Goal: Information Seeking & Learning: Check status

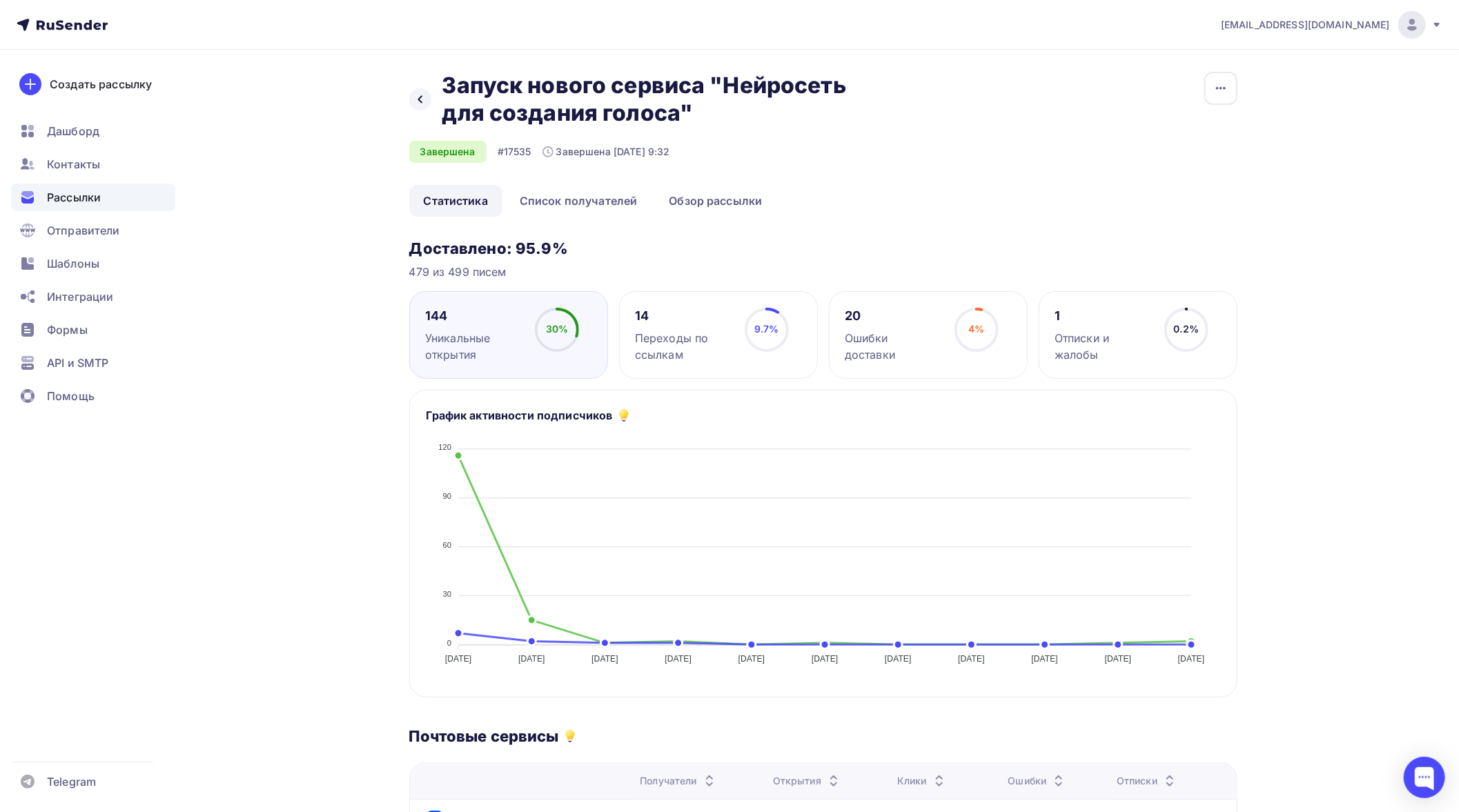
click at [91, 193] on span "Рассылки" at bounding box center [74, 197] width 54 height 17
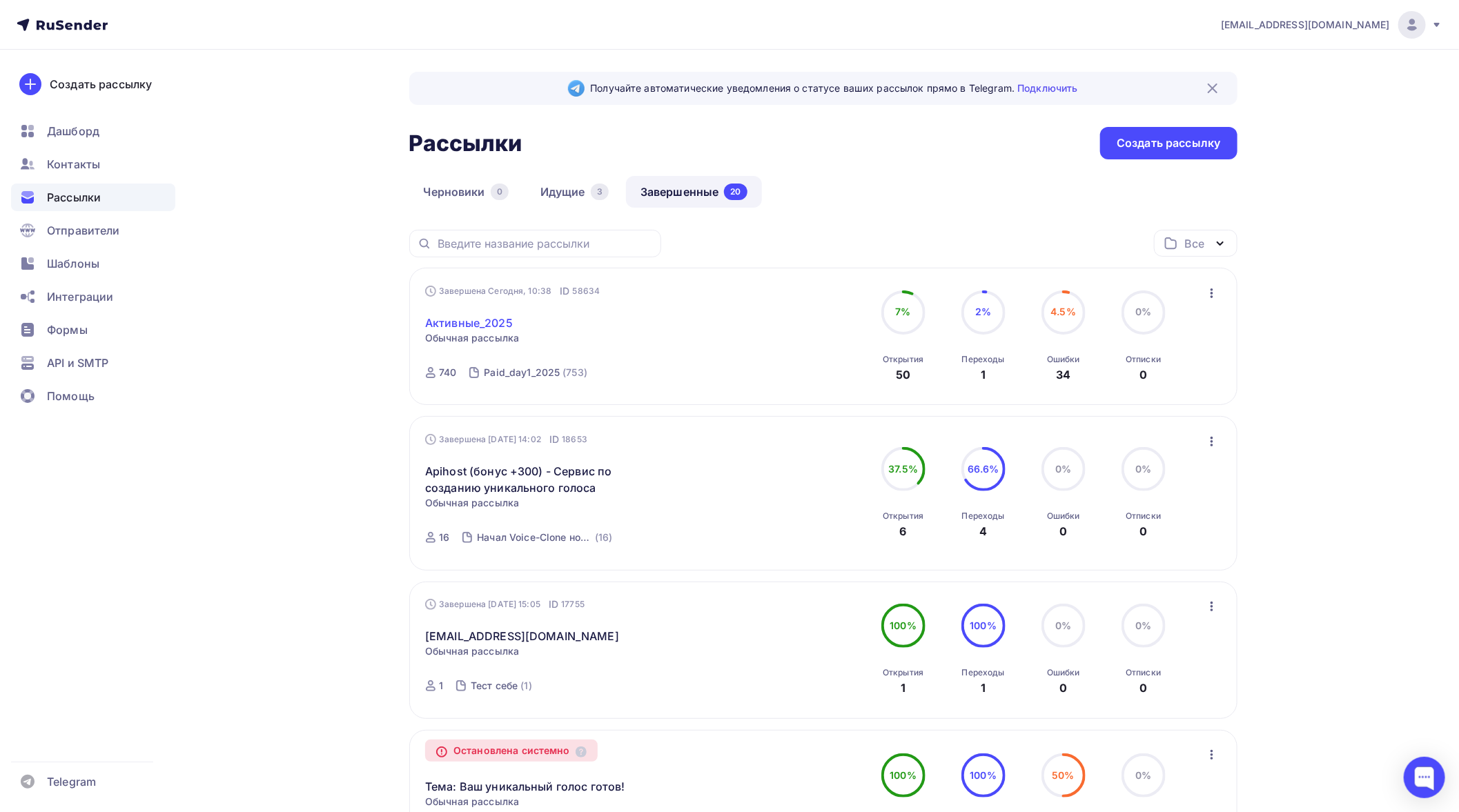
click at [475, 328] on link "Активные_2025" at bounding box center [469, 323] width 87 height 17
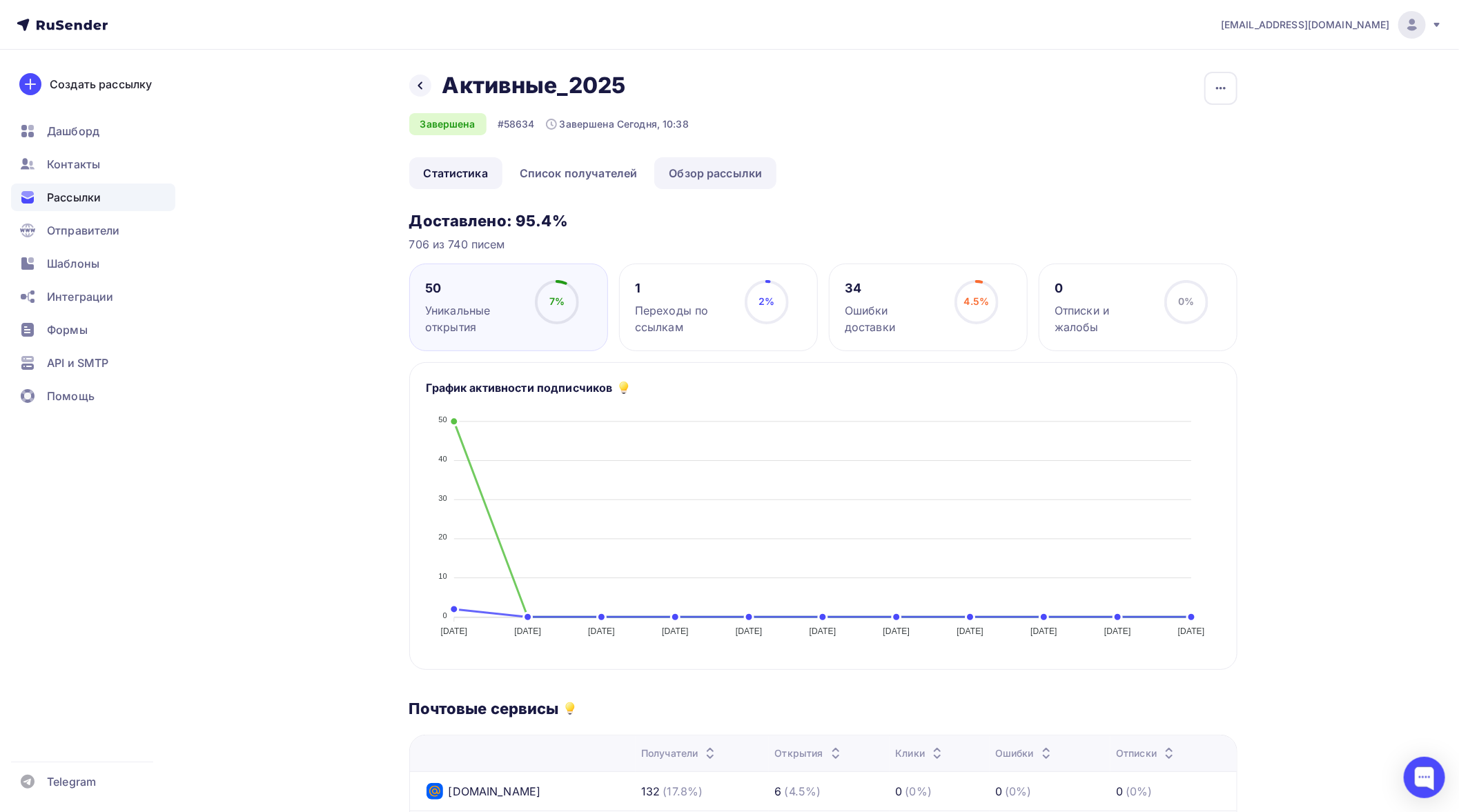
click at [682, 174] on link "Обзор рассылки" at bounding box center [715, 173] width 122 height 32
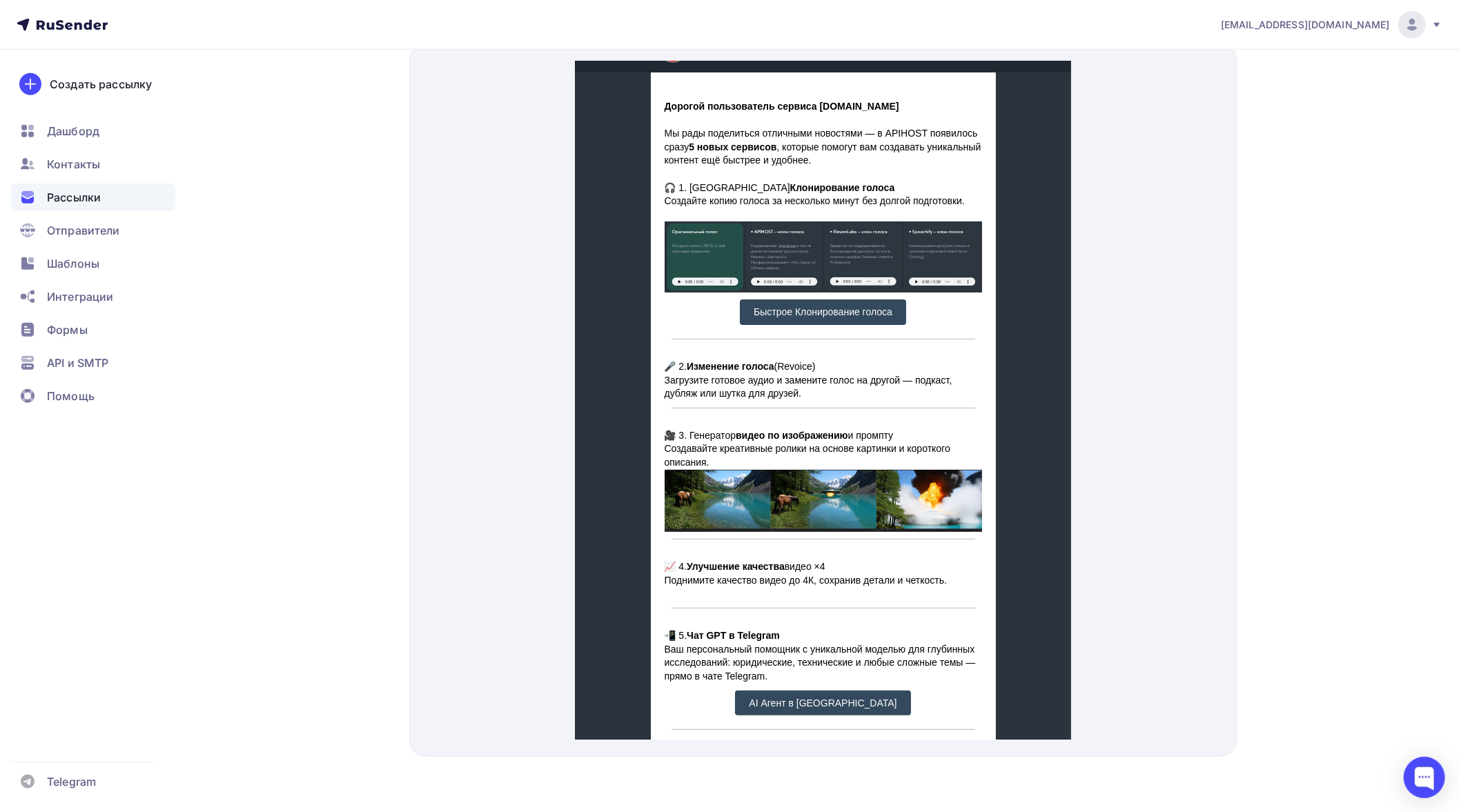
scroll to position [35, 0]
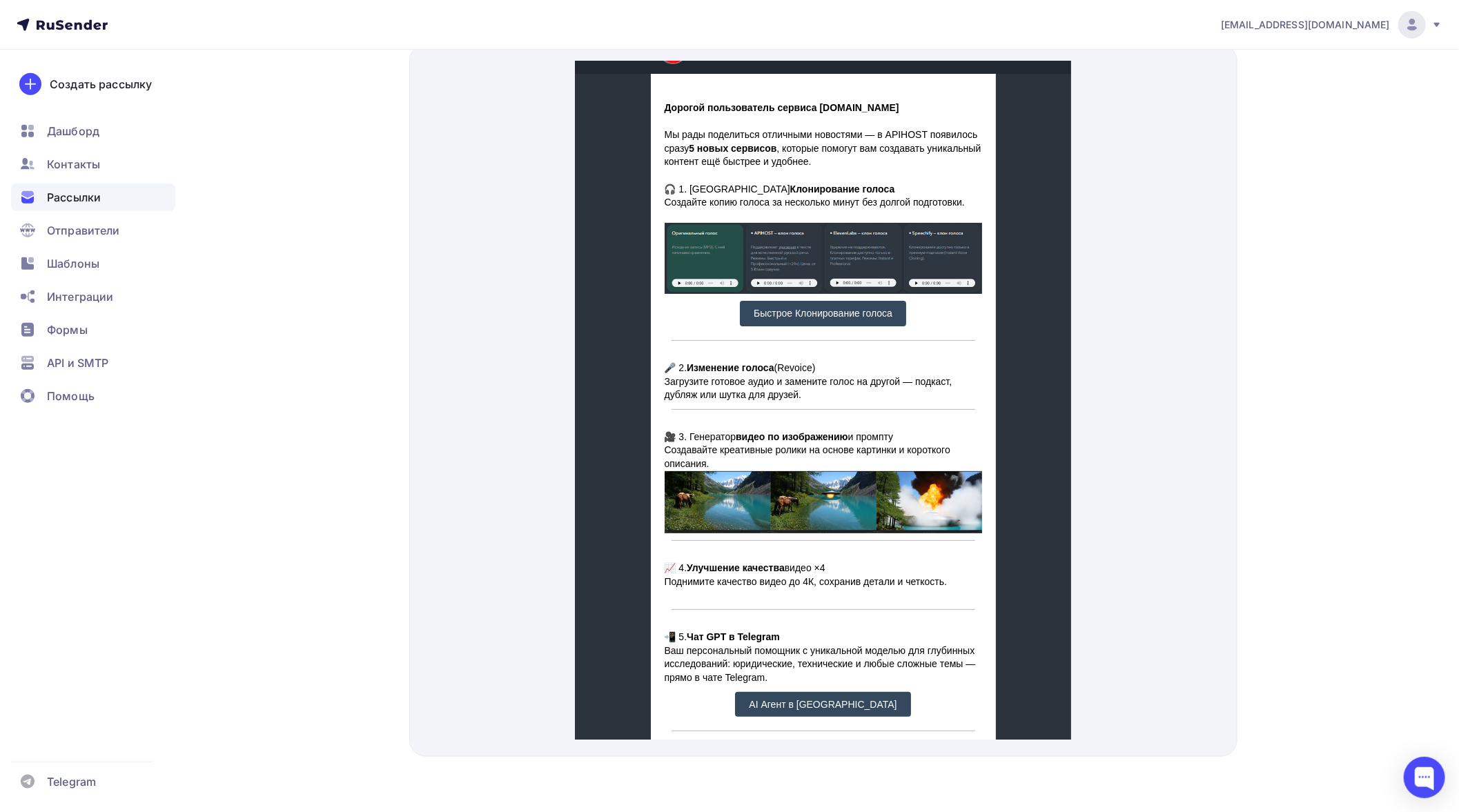
drag, startPoint x: 1068, startPoint y: 441, endPoint x: 1652, endPoint y: 524, distance: 589.9
click at [79, 163] on span "Контакты" at bounding box center [74, 164] width 53 height 17
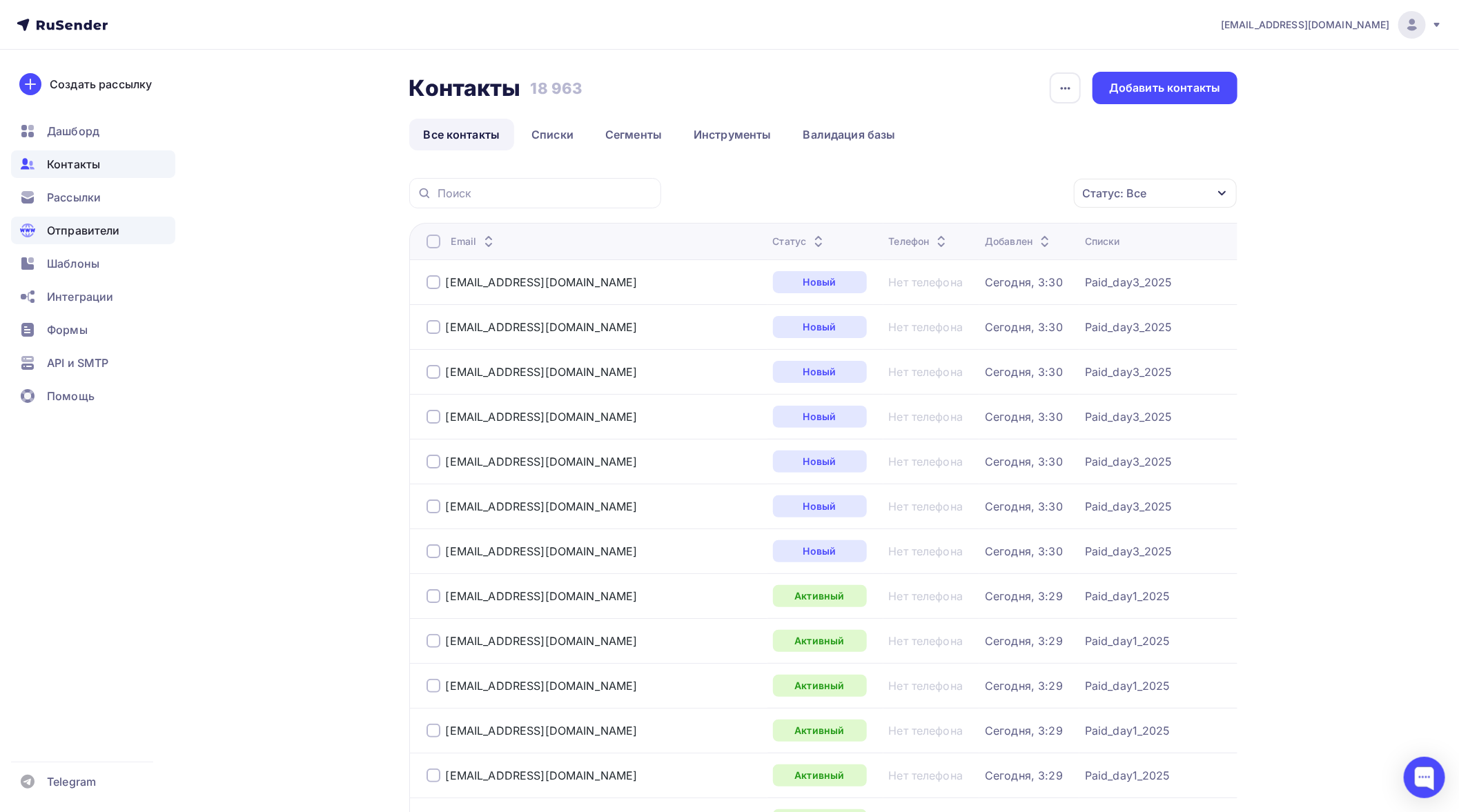
click at [87, 232] on span "Отправители" at bounding box center [83, 230] width 73 height 17
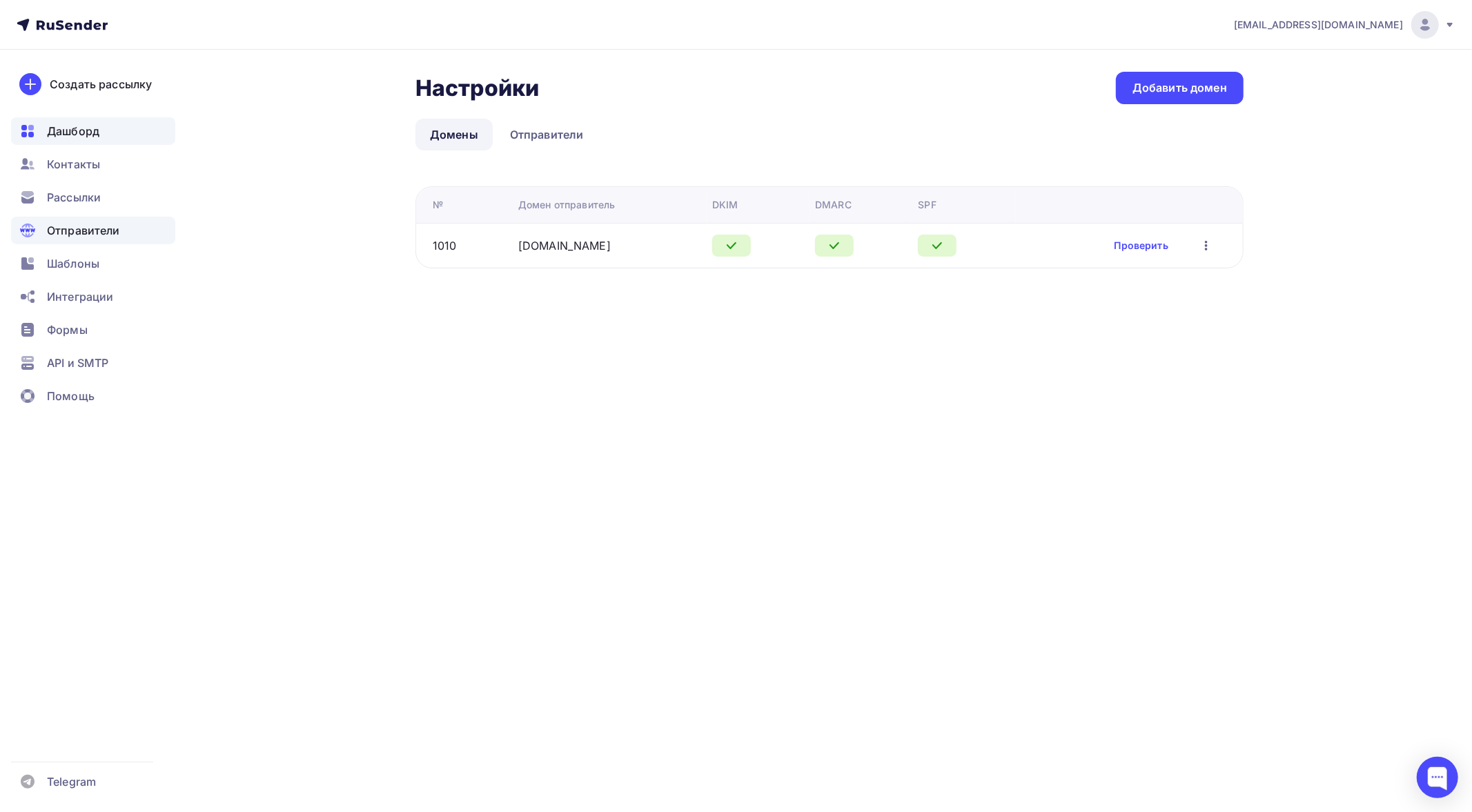
click at [84, 131] on span "Дашборд" at bounding box center [73, 131] width 53 height 17
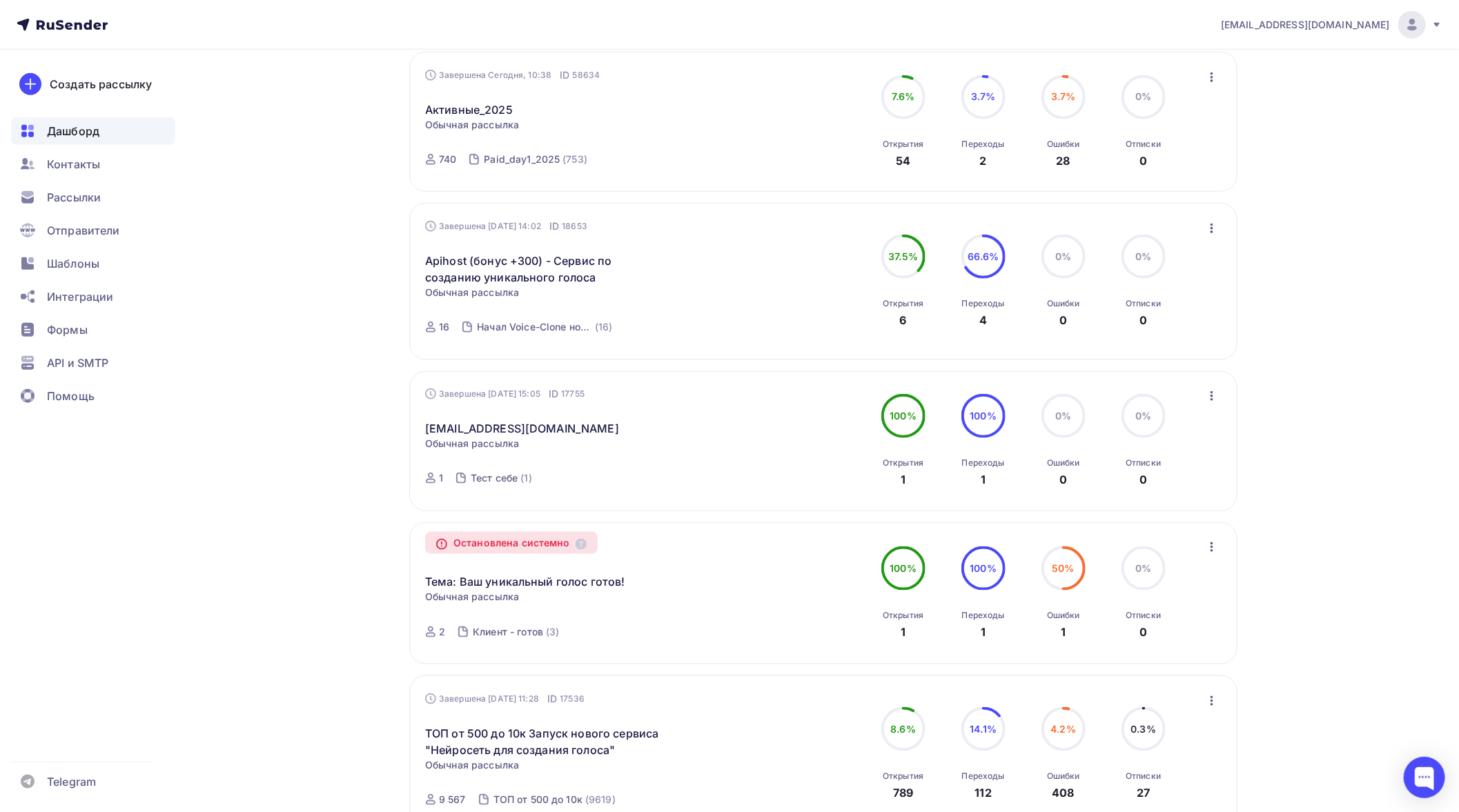
scroll to position [777, 0]
